Goal: Check status: Check status

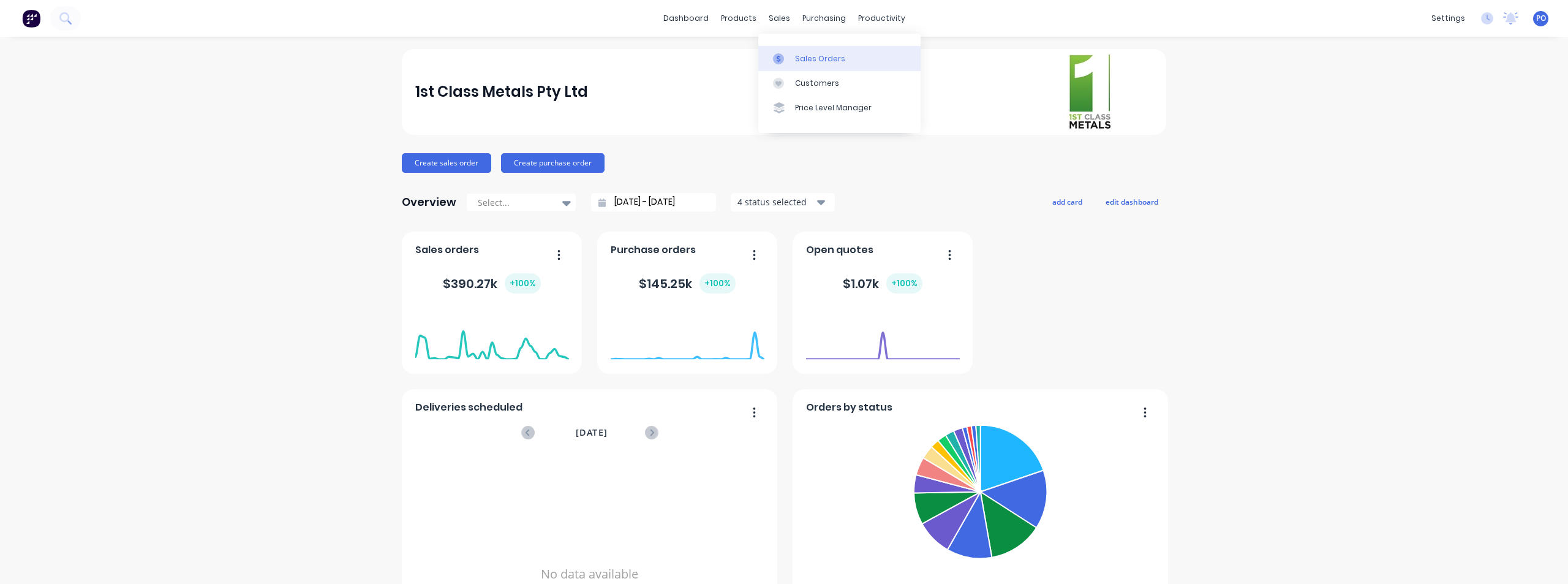
click at [800, 55] on div "Sales Orders" at bounding box center [820, 59] width 50 height 11
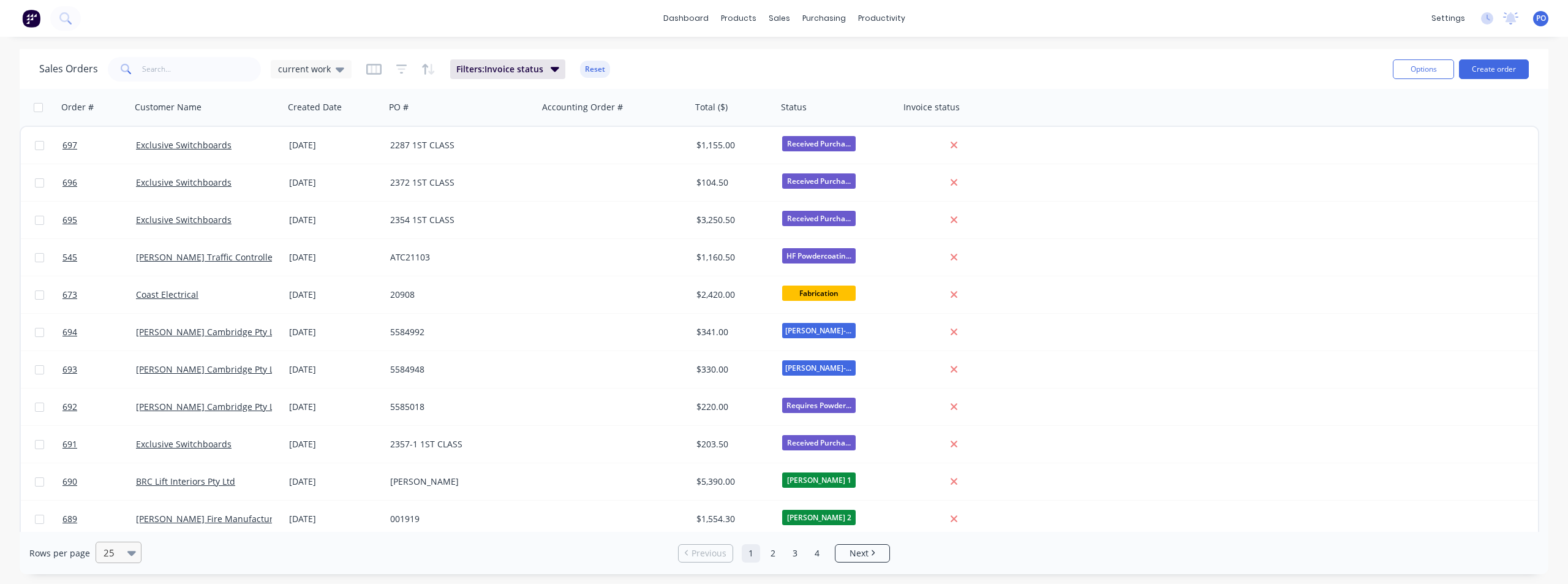
click at [128, 553] on icon at bounding box center [132, 553] width 9 height 14
click at [119, 517] on div "100" at bounding box center [116, 523] width 46 height 23
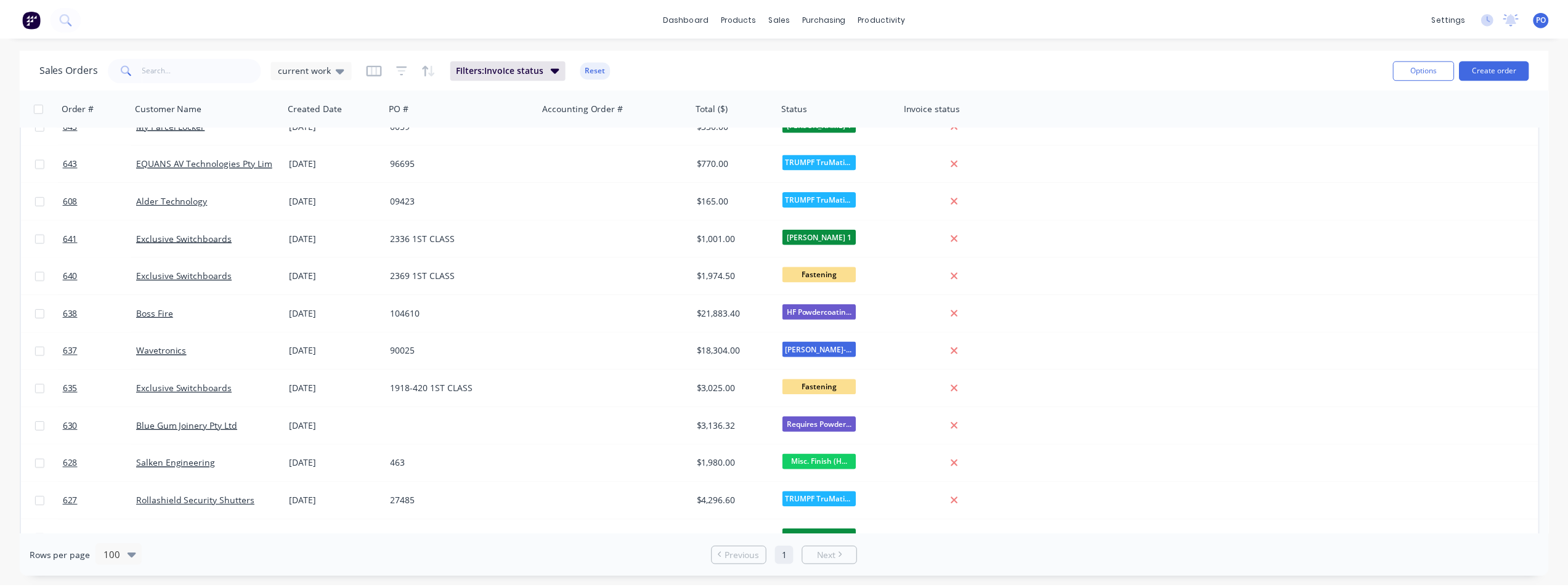
scroll to position [1847, 0]
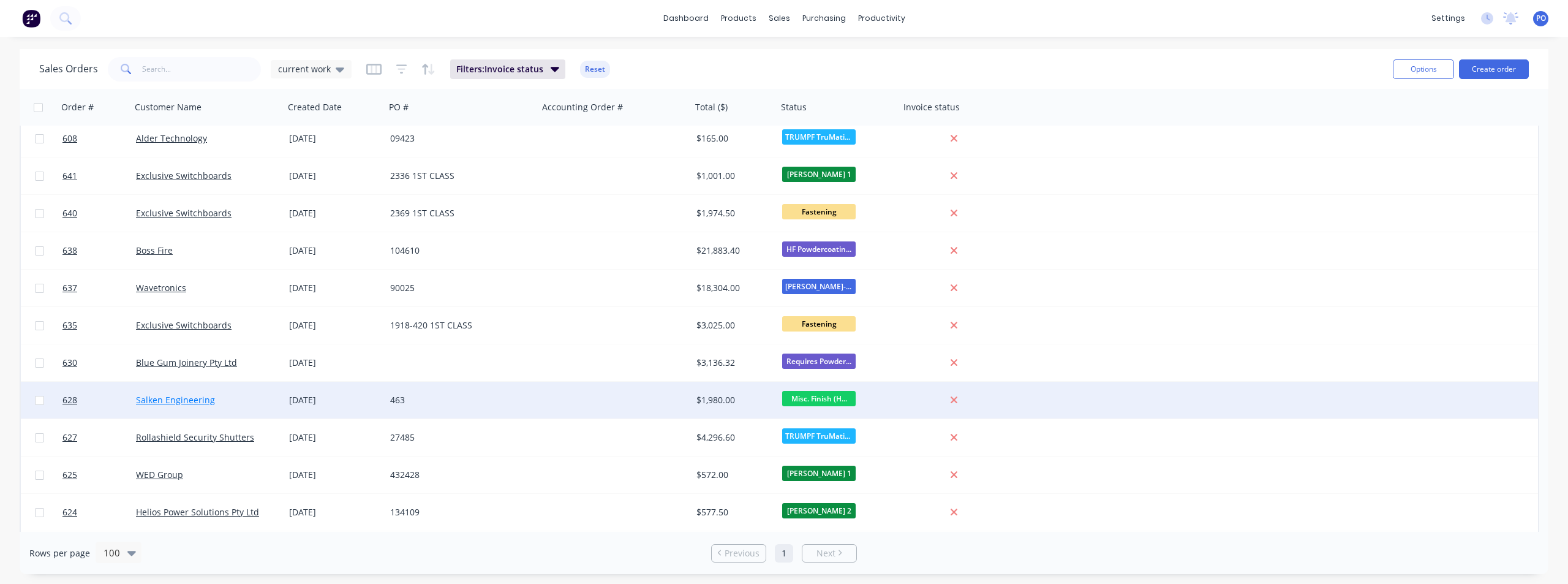
click at [194, 398] on link "Salken Engineering" at bounding box center [175, 400] width 79 height 12
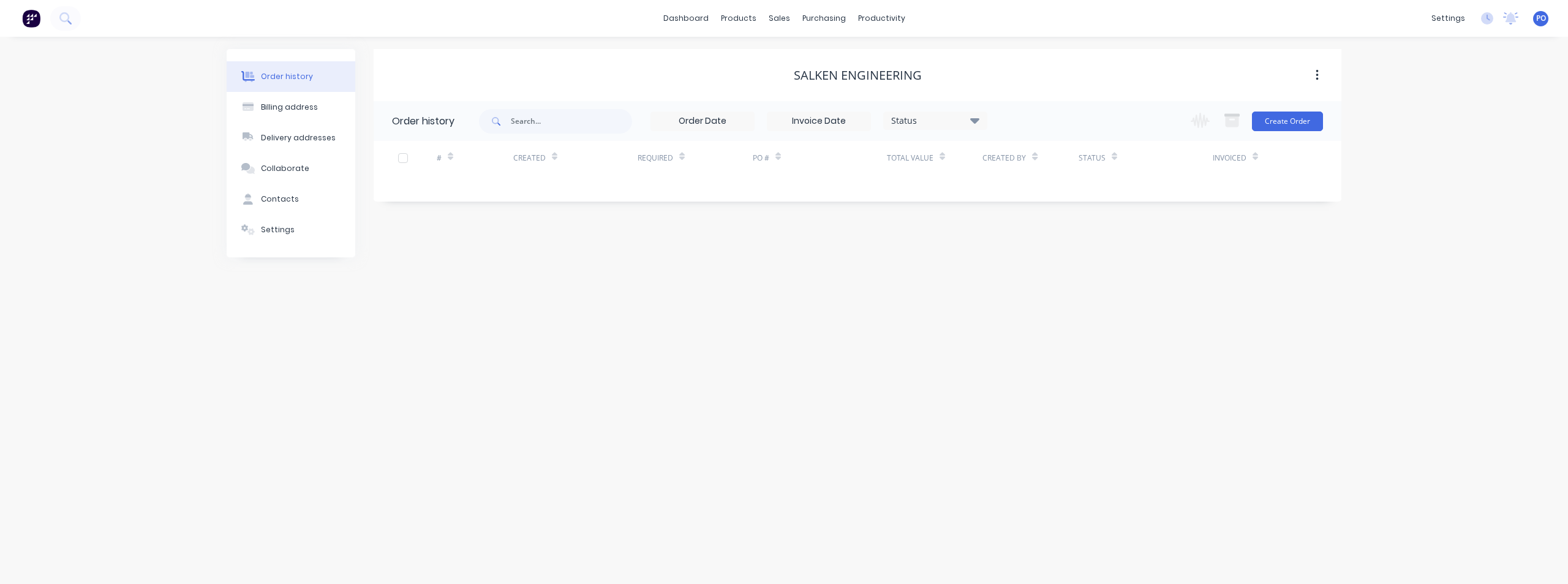
click at [194, 398] on div "Order history Billing address Delivery addresses Collaborate Contacts Settings …" at bounding box center [784, 310] width 1568 height 547
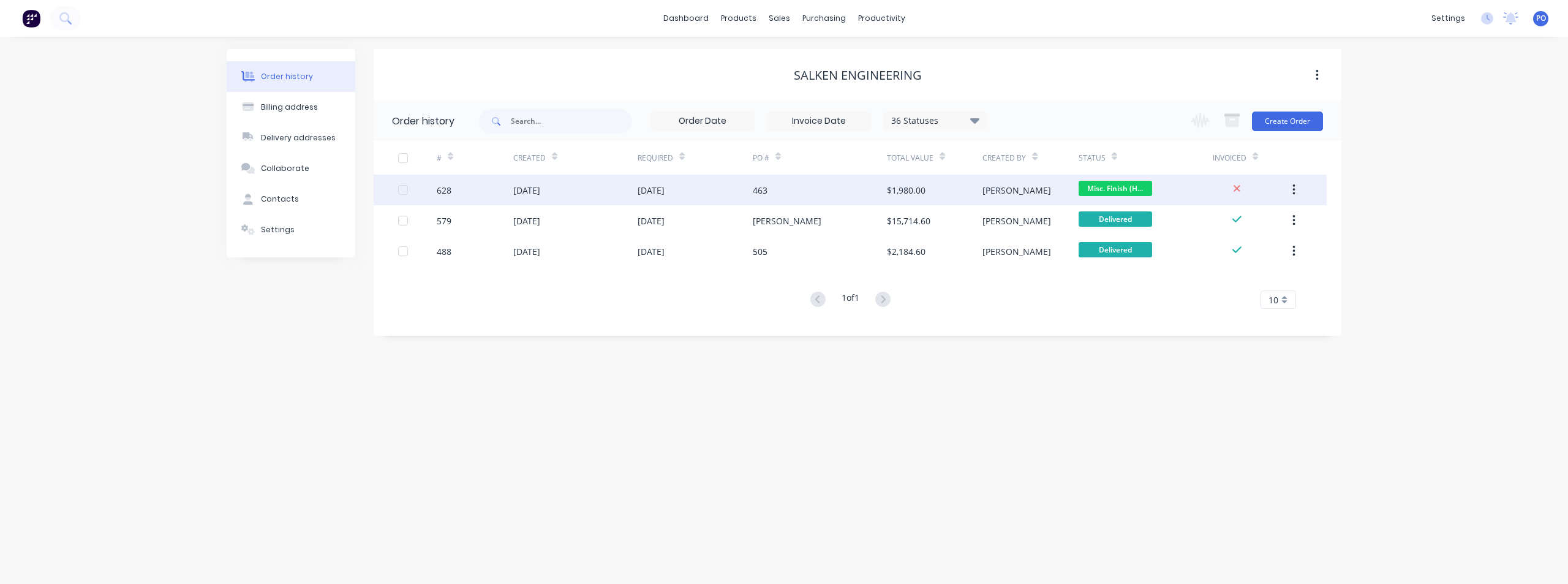
click at [650, 193] on div "[DATE]" at bounding box center [651, 190] width 27 height 13
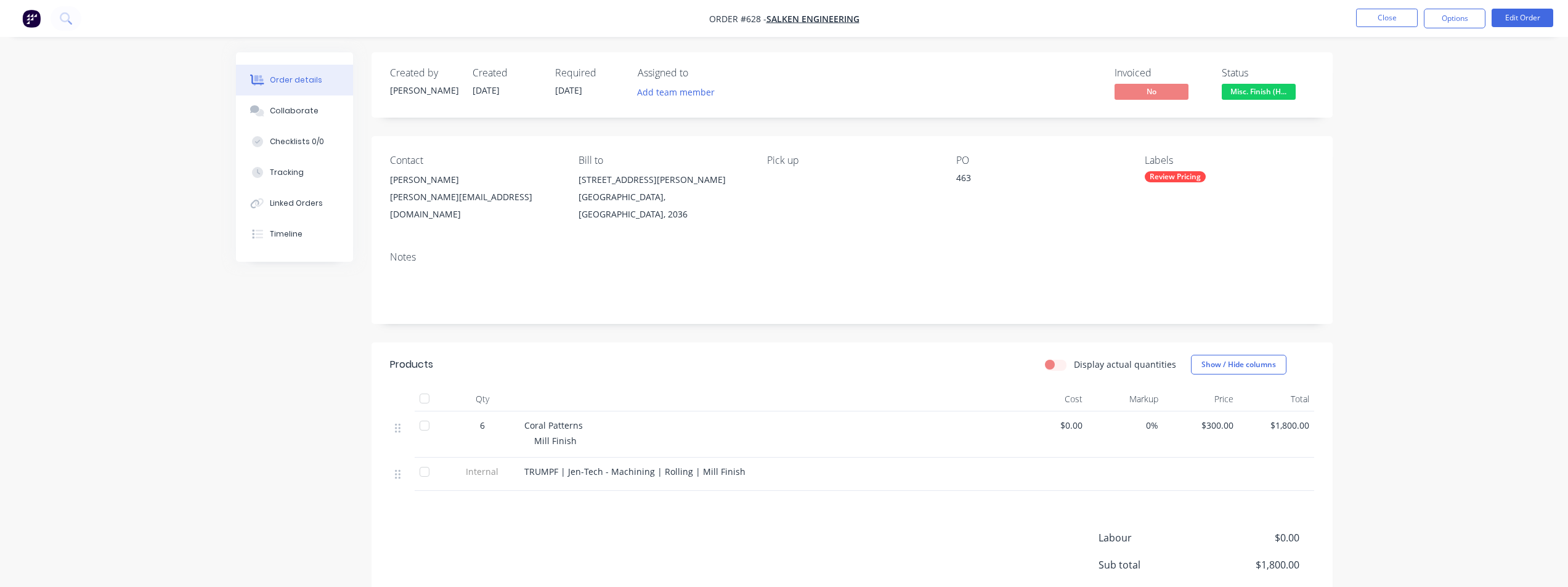
click at [1228, 419] on span "$300.00" at bounding box center [1201, 425] width 66 height 13
